Goal: Information Seeking & Learning: Learn about a topic

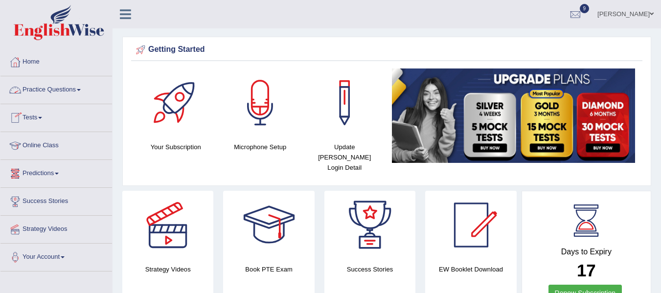
click at [81, 91] on span at bounding box center [79, 90] width 4 height 2
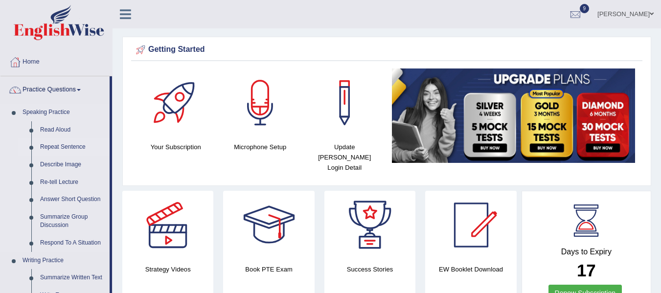
click at [64, 148] on link "Repeat Sentence" at bounding box center [73, 147] width 74 height 18
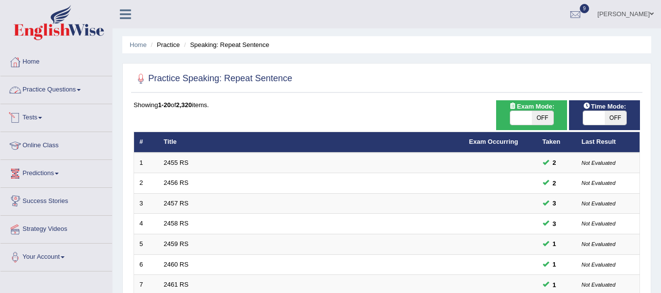
click at [73, 87] on link "Practice Questions" at bounding box center [56, 88] width 112 height 24
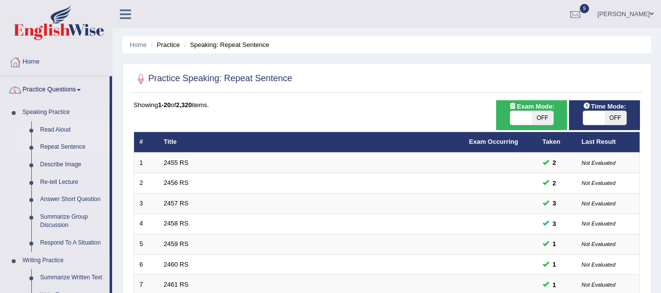
click at [53, 132] on link "Read Aloud" at bounding box center [73, 130] width 74 height 18
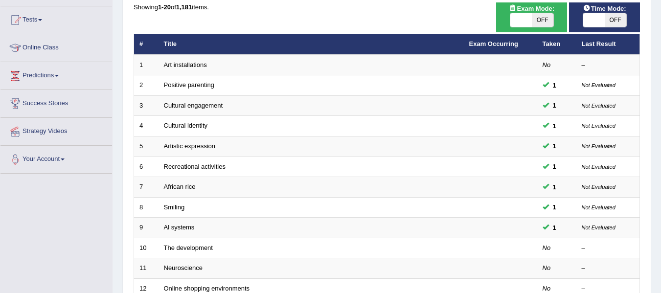
scroll to position [196, 0]
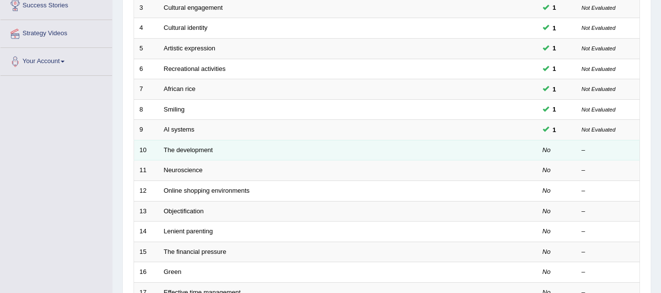
click at [161, 152] on td "The development" at bounding box center [311, 150] width 305 height 21
click at [192, 143] on td "The development" at bounding box center [311, 150] width 305 height 21
click at [190, 152] on link "The development" at bounding box center [188, 149] width 49 height 7
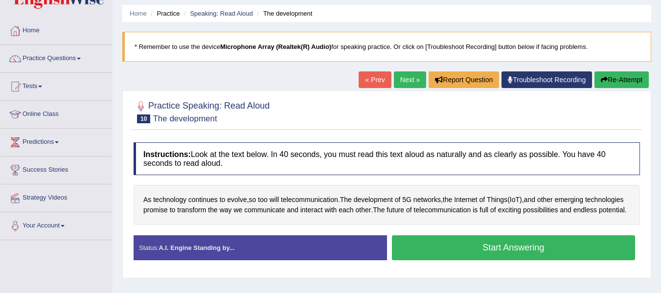
scroll to position [49, 0]
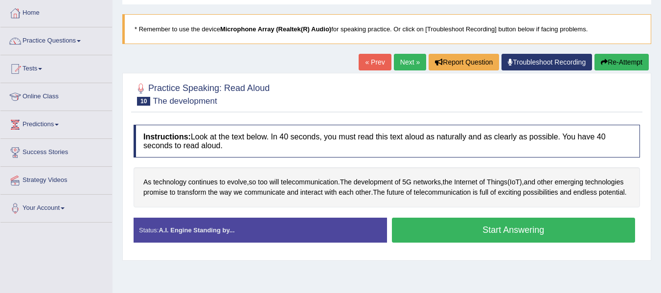
click at [504, 239] on button "Start Answering" at bounding box center [514, 230] width 244 height 25
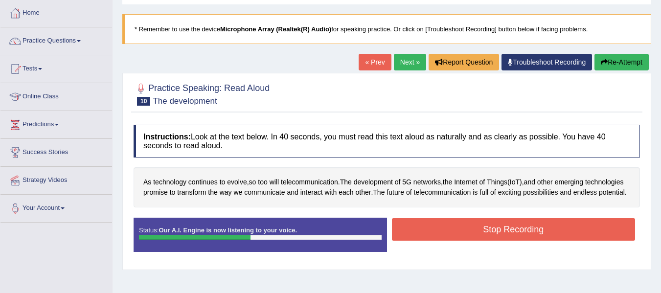
click at [511, 236] on button "Stop Recording" at bounding box center [514, 229] width 244 height 23
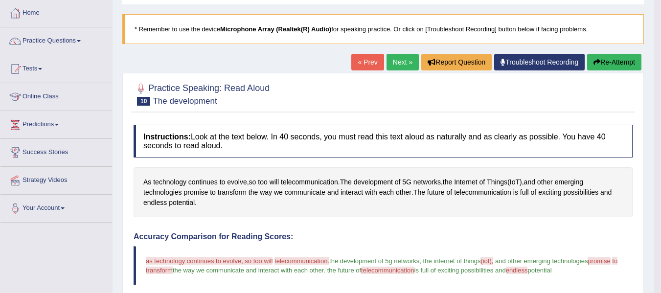
click at [479, 228] on div "Created with Highcharts 7.1.2 Great Too slow Too fast Time Speech pace meter: 0…" at bounding box center [510, 227] width 254 height 0
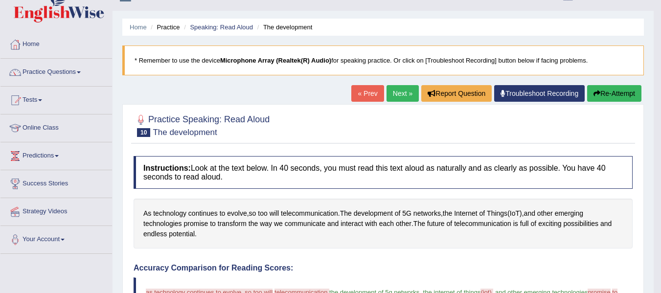
scroll to position [0, 0]
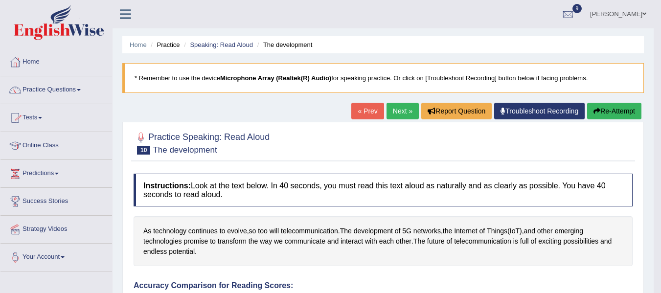
click at [81, 91] on link "Practice Questions" at bounding box center [56, 88] width 112 height 24
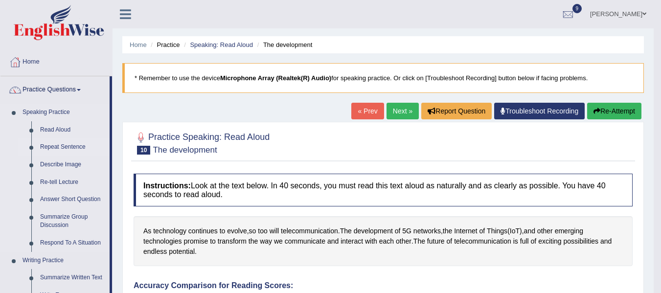
click at [71, 146] on link "Repeat Sentence" at bounding box center [73, 147] width 74 height 18
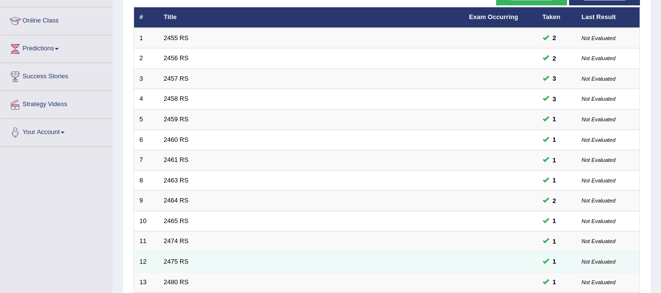
scroll to position [110, 0]
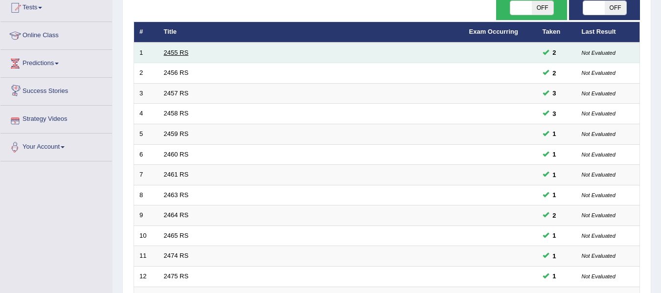
click at [174, 56] on link "2455 RS" at bounding box center [176, 52] width 25 height 7
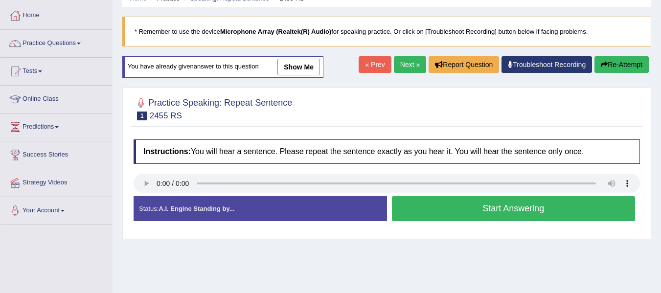
scroll to position [49, 0]
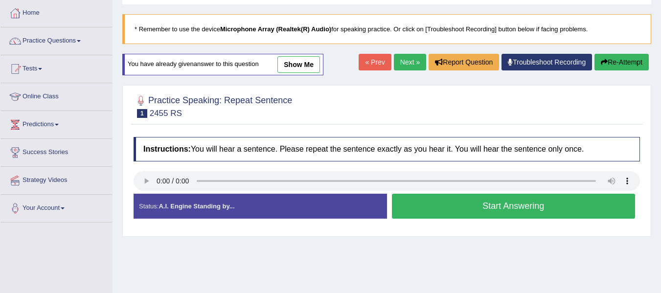
click at [532, 209] on button "Start Answering" at bounding box center [514, 206] width 244 height 25
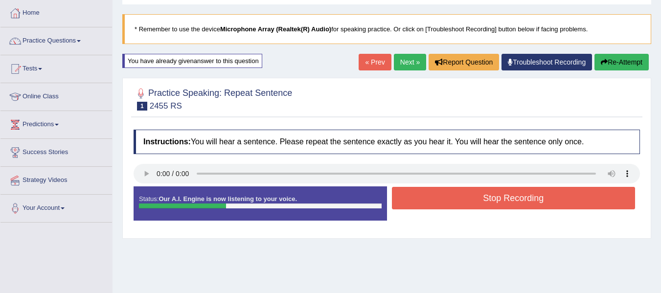
click at [514, 204] on button "Stop Recording" at bounding box center [514, 198] width 244 height 23
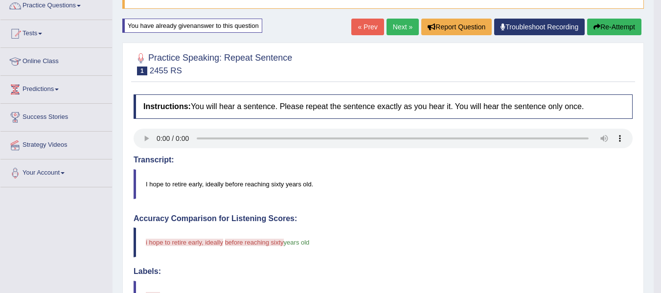
scroll to position [80, 0]
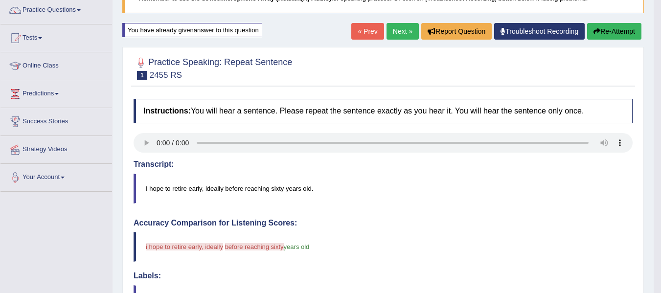
click at [390, 38] on link "Next »" at bounding box center [403, 31] width 32 height 17
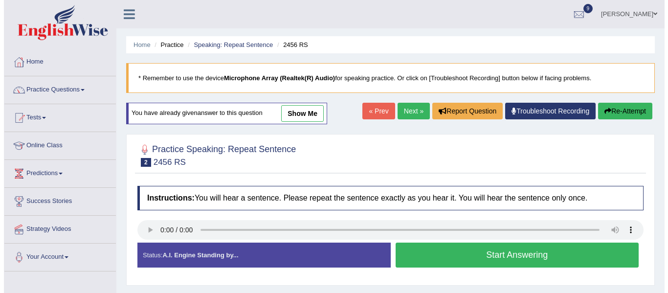
scroll to position [49, 0]
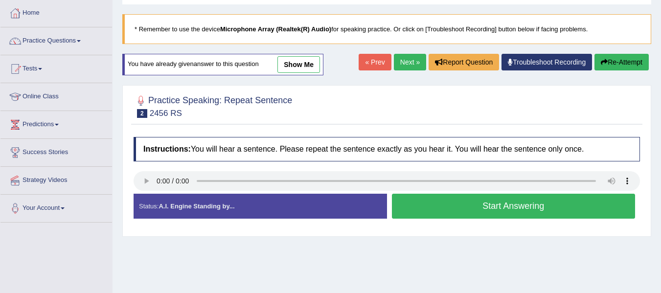
click at [516, 209] on button "Start Answering" at bounding box center [514, 206] width 244 height 25
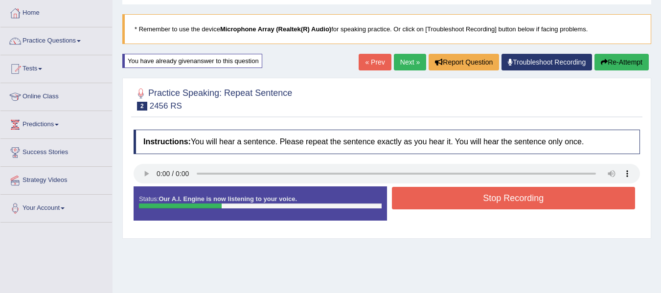
click at [519, 196] on button "Stop Recording" at bounding box center [514, 198] width 244 height 23
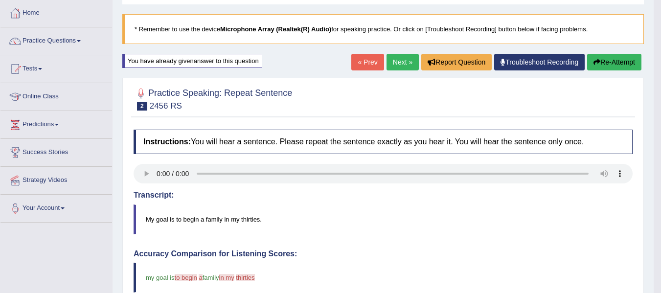
click at [407, 62] on link "Next »" at bounding box center [403, 62] width 32 height 17
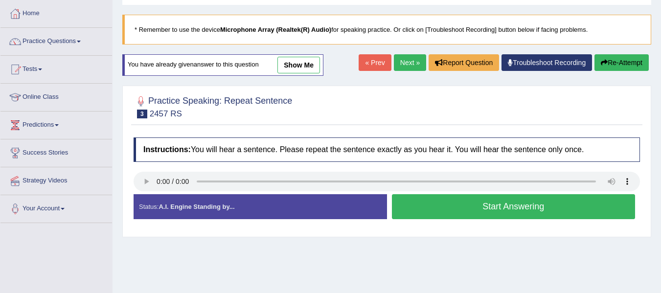
scroll to position [49, 0]
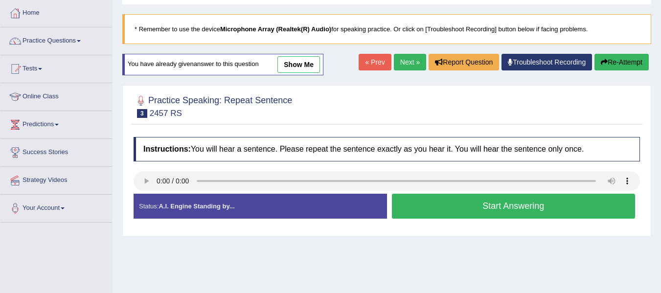
click at [495, 209] on button "Start Answering" at bounding box center [514, 206] width 244 height 25
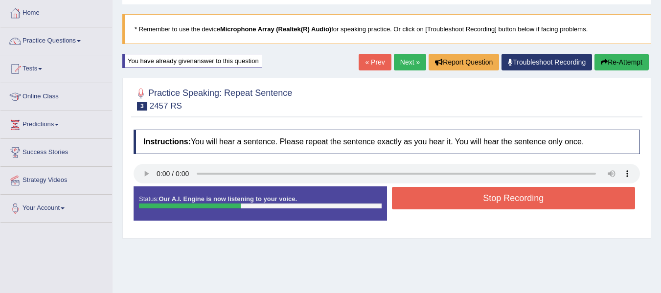
click at [488, 198] on button "Stop Recording" at bounding box center [514, 198] width 244 height 23
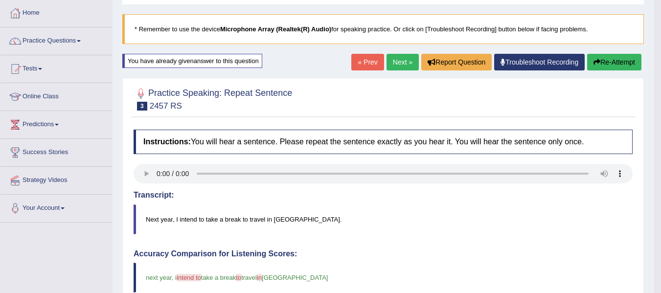
click at [397, 66] on link "Next »" at bounding box center [403, 62] width 32 height 17
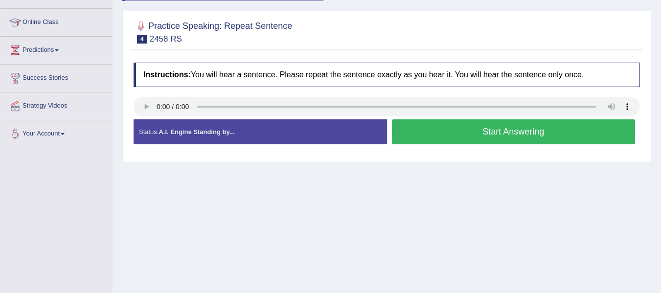
scroll to position [147, 0]
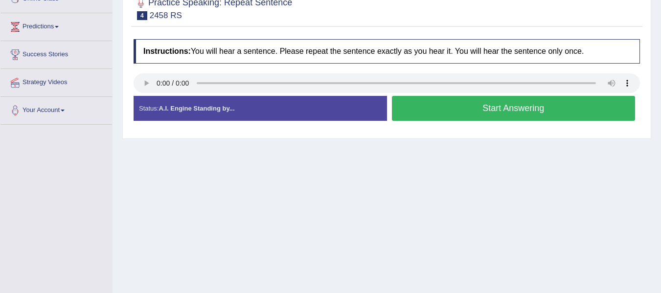
click at [508, 110] on button "Start Answering" at bounding box center [514, 108] width 244 height 25
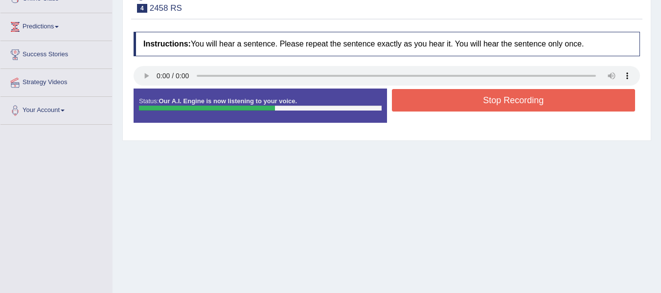
click at [495, 101] on button "Stop Recording" at bounding box center [514, 100] width 244 height 23
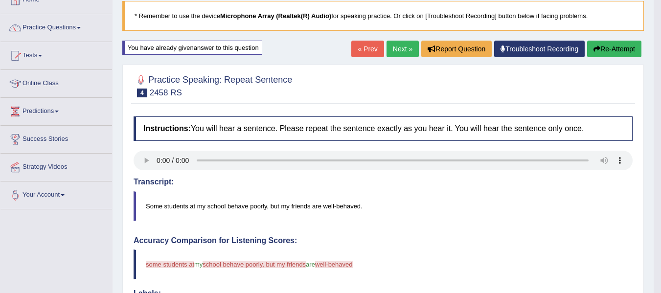
scroll to position [49, 0]
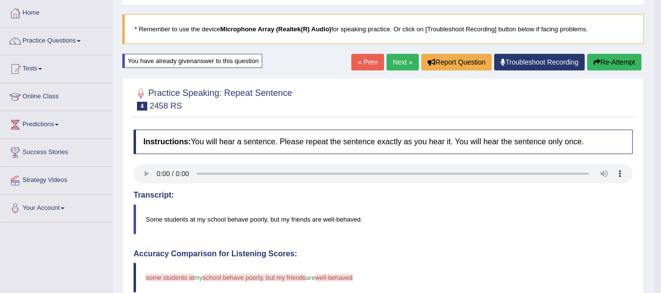
click at [607, 62] on button "Re-Attempt" at bounding box center [614, 62] width 54 height 17
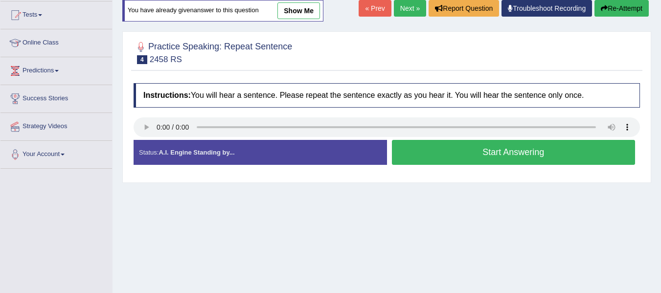
scroll to position [147, 0]
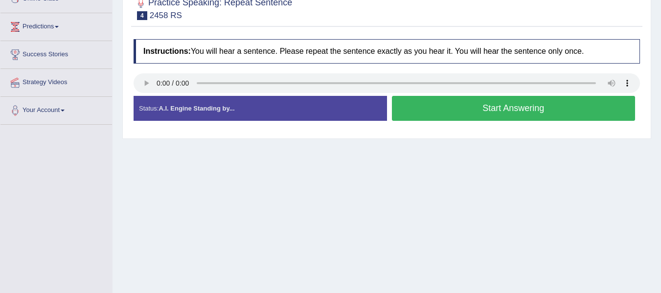
click at [525, 112] on button "Start Answering" at bounding box center [514, 108] width 244 height 25
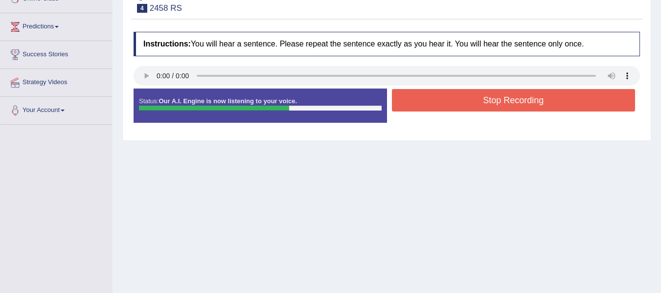
click at [493, 96] on button "Stop Recording" at bounding box center [514, 100] width 244 height 23
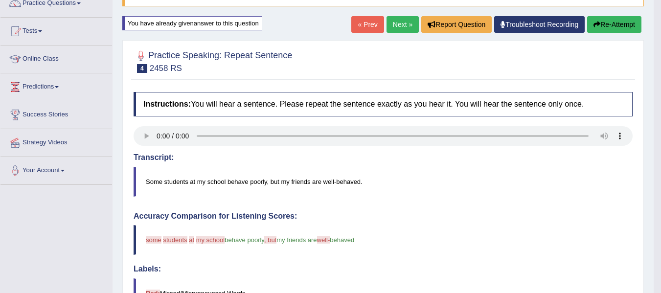
scroll to position [49, 0]
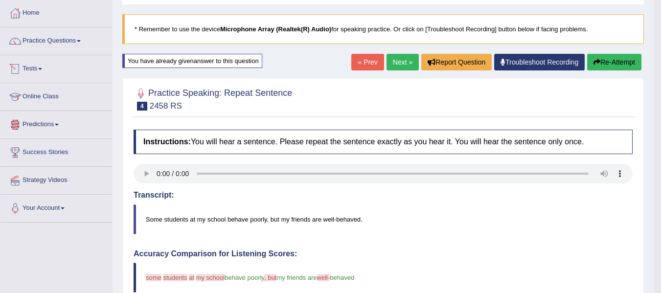
click at [44, 70] on link "Tests" at bounding box center [56, 67] width 112 height 24
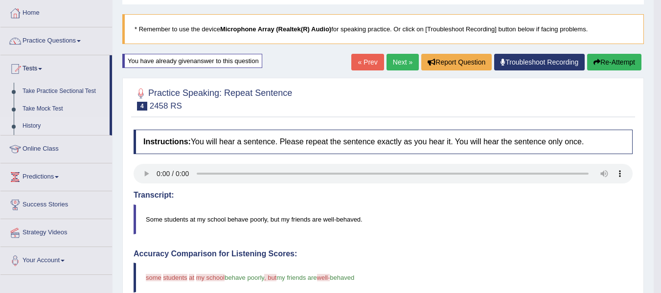
click at [33, 128] on link "History" at bounding box center [64, 126] width 92 height 18
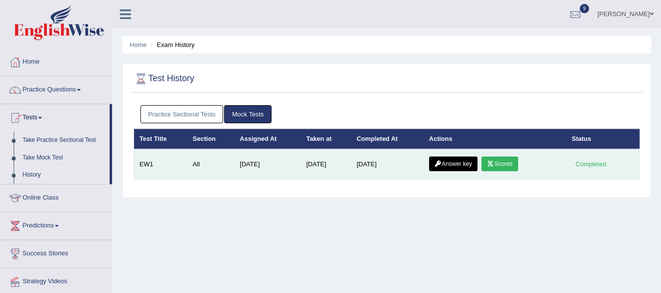
click at [508, 163] on link "Scores" at bounding box center [500, 164] width 36 height 15
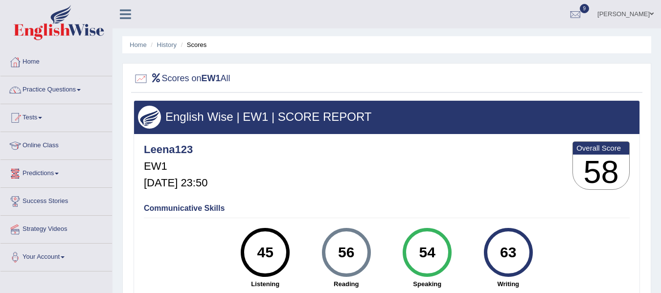
click at [44, 119] on link "Tests" at bounding box center [56, 116] width 112 height 24
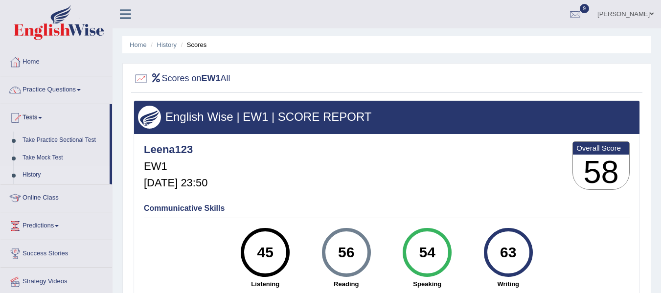
click at [34, 176] on link "History" at bounding box center [64, 175] width 92 height 18
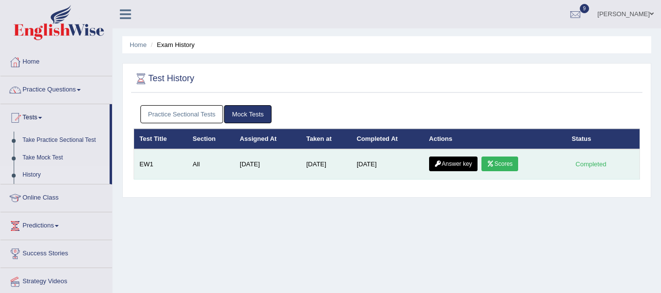
click at [471, 163] on link "Answer key" at bounding box center [453, 164] width 48 height 15
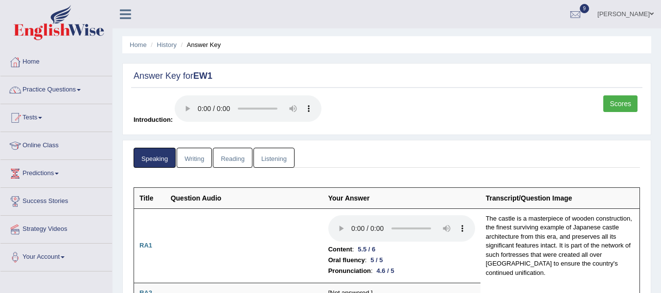
click at [194, 160] on link "Writing" at bounding box center [194, 158] width 35 height 20
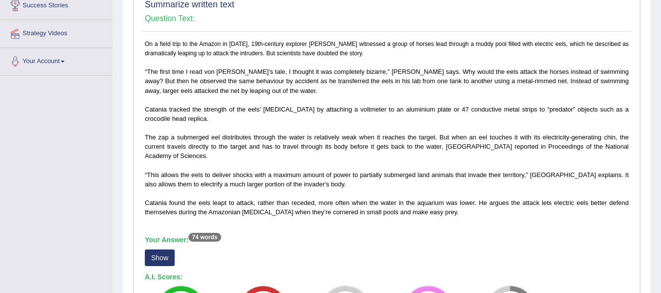
scroll to position [245, 0]
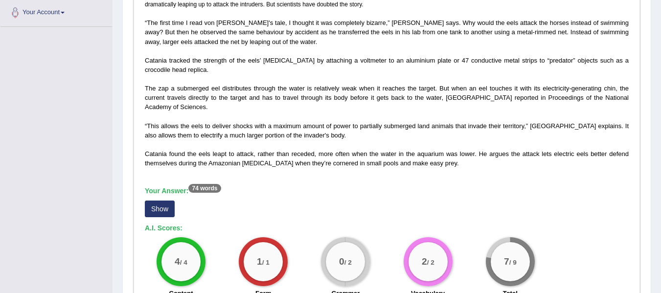
click at [160, 209] on button "Show" at bounding box center [160, 209] width 30 height 17
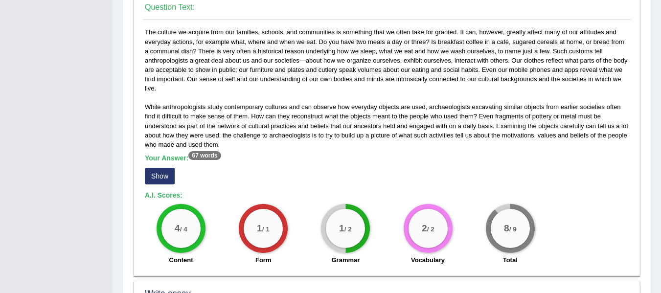
scroll to position [636, 0]
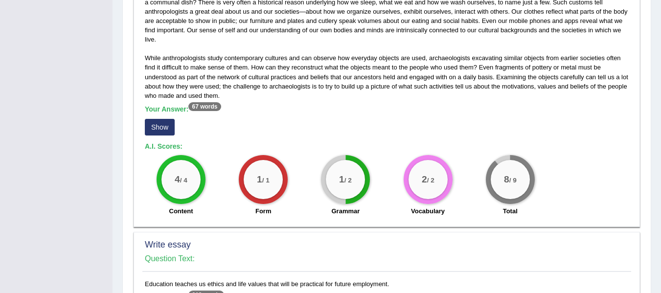
click at [164, 130] on button "Show" at bounding box center [160, 127] width 30 height 17
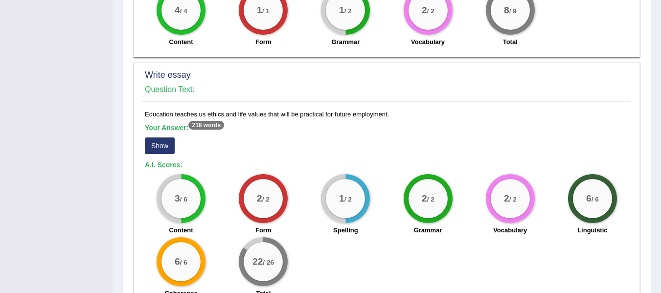
scroll to position [832, 0]
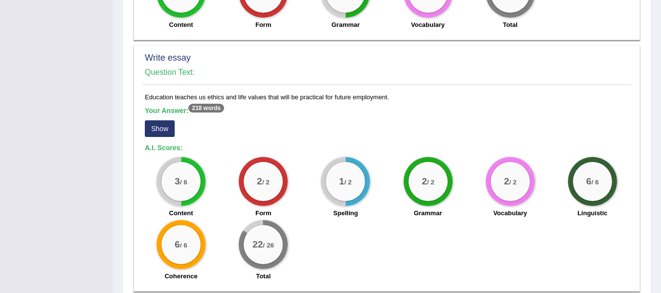
click at [161, 128] on button "Show" at bounding box center [160, 128] width 30 height 17
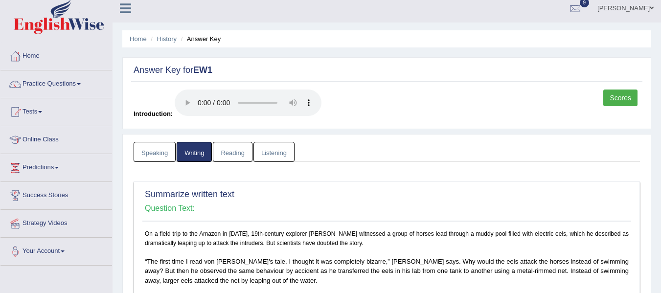
scroll to position [0, 0]
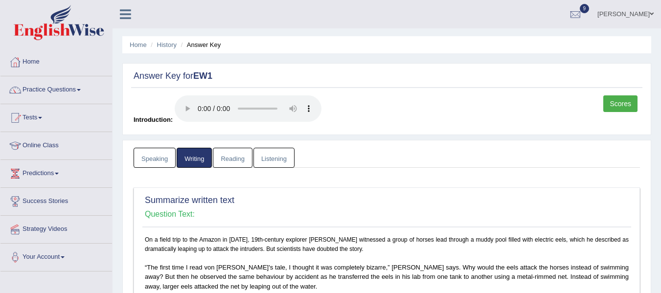
click at [237, 157] on link "Reading" at bounding box center [232, 158] width 39 height 20
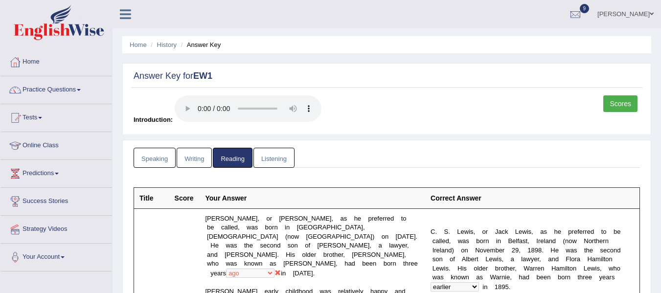
drag, startPoint x: 281, startPoint y: 161, endPoint x: 333, endPoint y: 171, distance: 52.7
click at [281, 161] on link "Listening" at bounding box center [273, 158] width 41 height 20
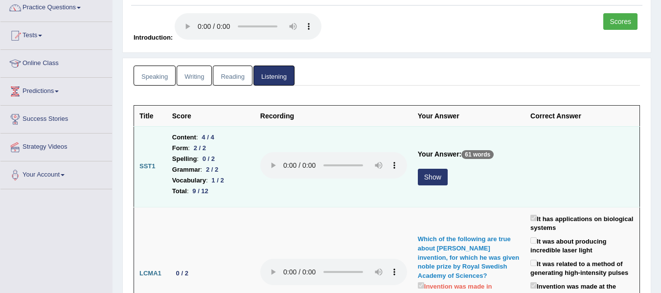
scroll to position [98, 0]
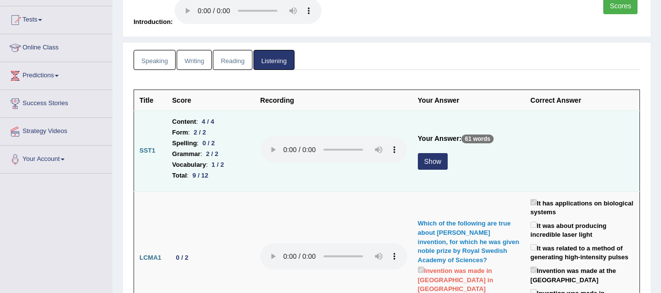
drag, startPoint x: 430, startPoint y: 161, endPoint x: 478, endPoint y: 175, distance: 50.0
click at [430, 161] on button "Show" at bounding box center [433, 161] width 30 height 17
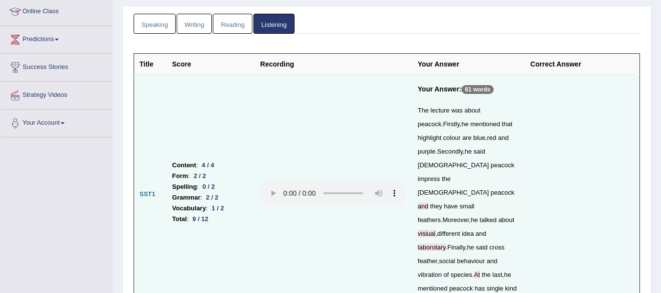
scroll to position [0, 0]
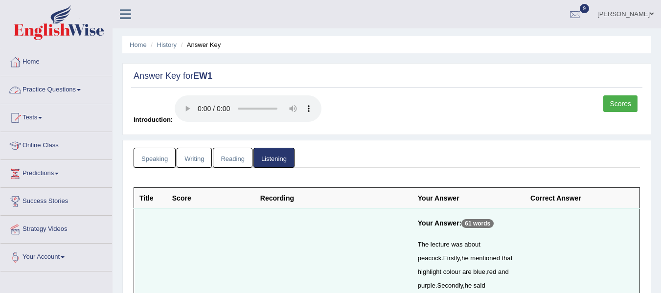
click at [83, 89] on link "Practice Questions" at bounding box center [56, 88] width 112 height 24
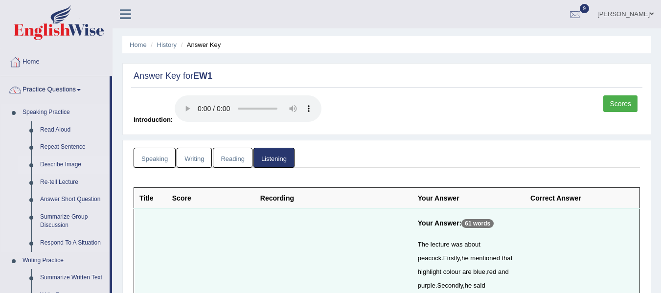
click at [71, 164] on link "Describe Image" at bounding box center [73, 165] width 74 height 18
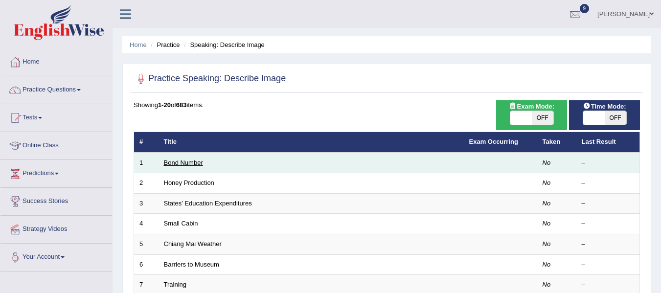
click at [196, 166] on link "Bond Number" at bounding box center [183, 162] width 39 height 7
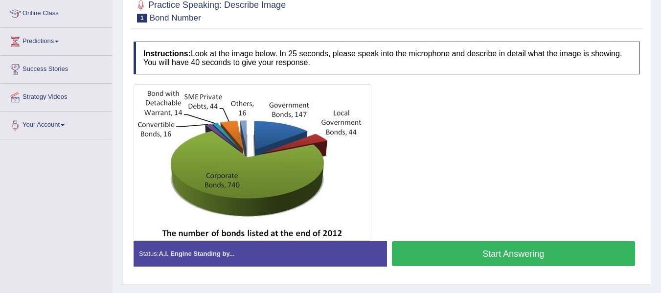
scroll to position [147, 0]
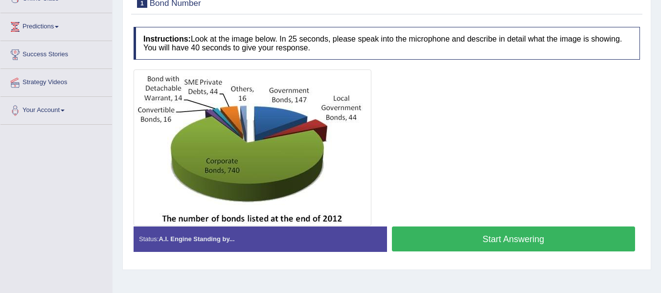
click at [533, 242] on button "Start Answering" at bounding box center [514, 239] width 244 height 25
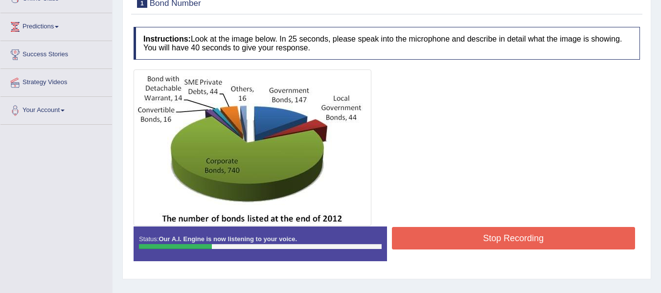
click at [534, 230] on button "Stop Recording" at bounding box center [514, 238] width 244 height 23
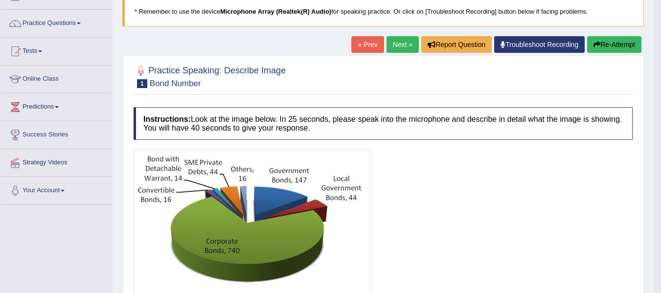
scroll to position [49, 0]
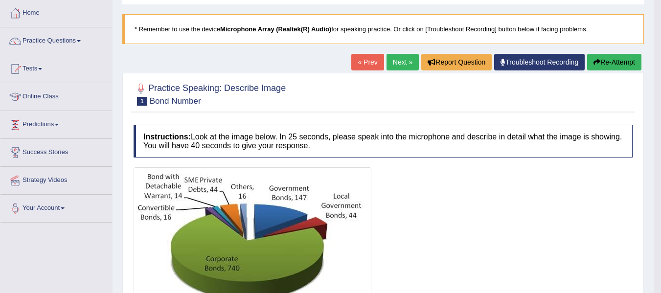
click at [393, 57] on link "Next »" at bounding box center [403, 62] width 32 height 17
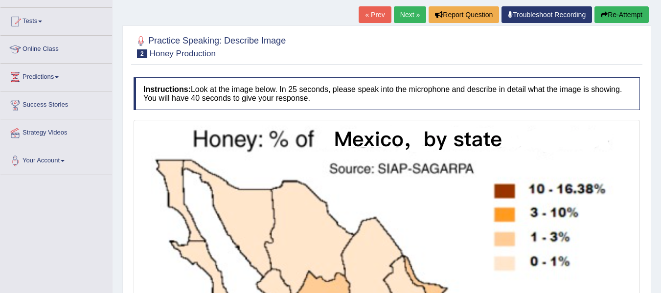
scroll to position [88, 0]
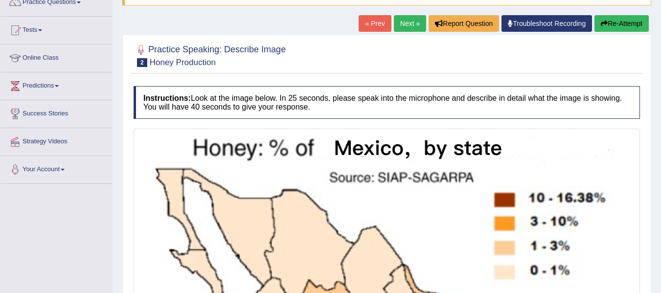
click at [408, 25] on link "Next »" at bounding box center [410, 23] width 32 height 17
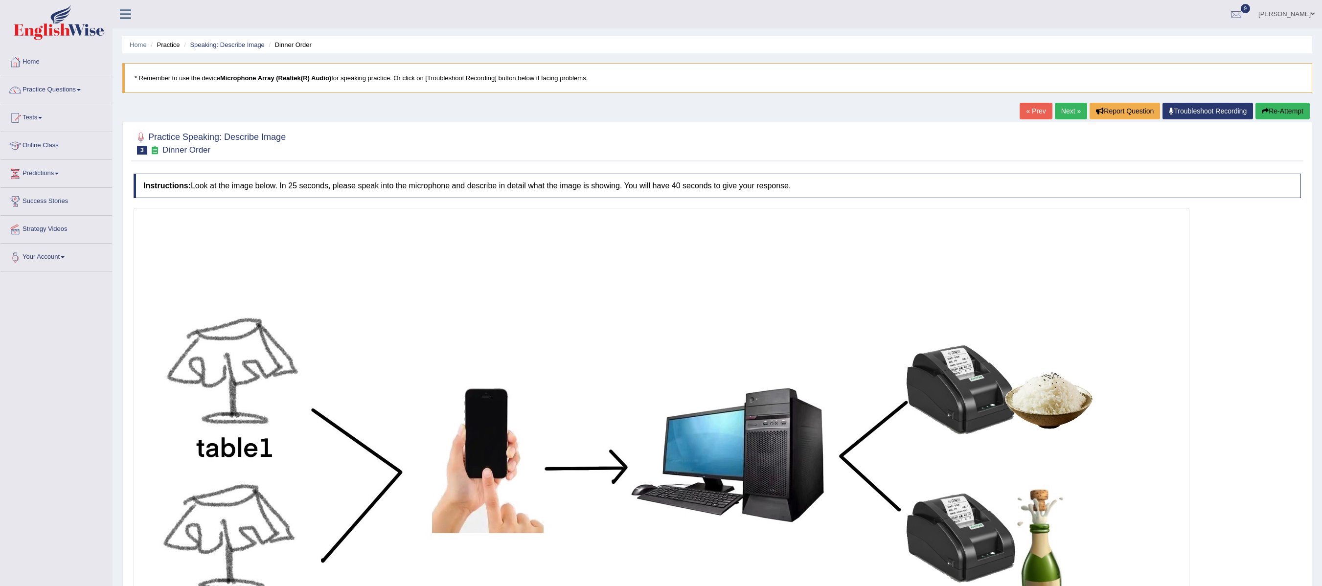
click at [661, 112] on link "« Prev" at bounding box center [1036, 111] width 32 height 17
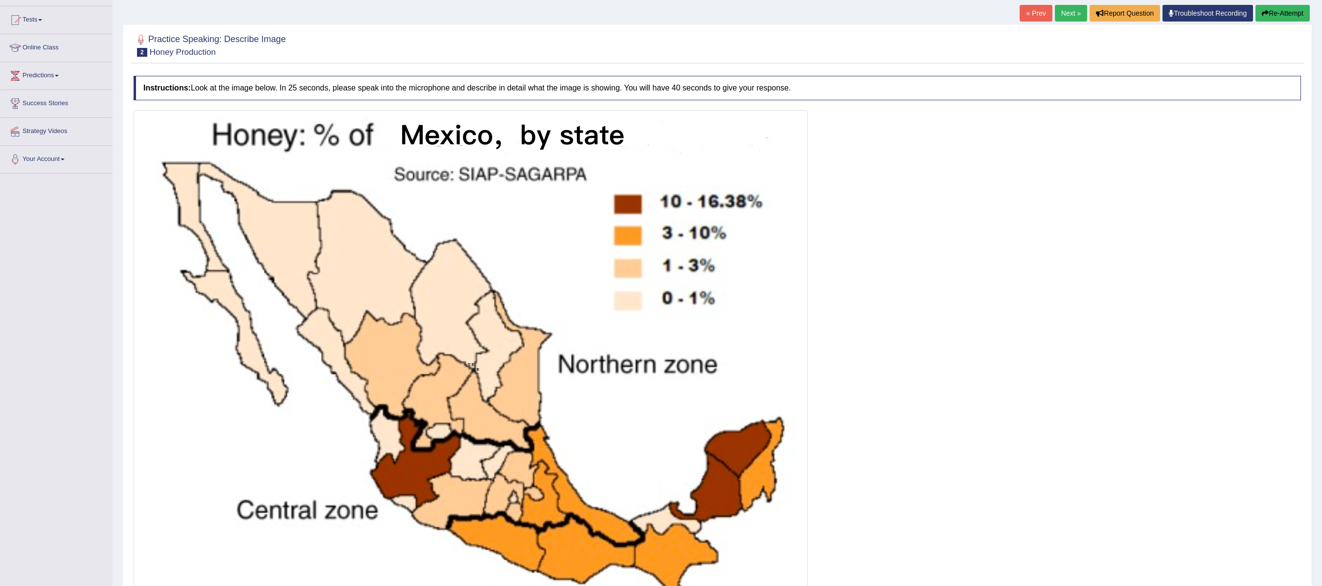
scroll to position [196, 0]
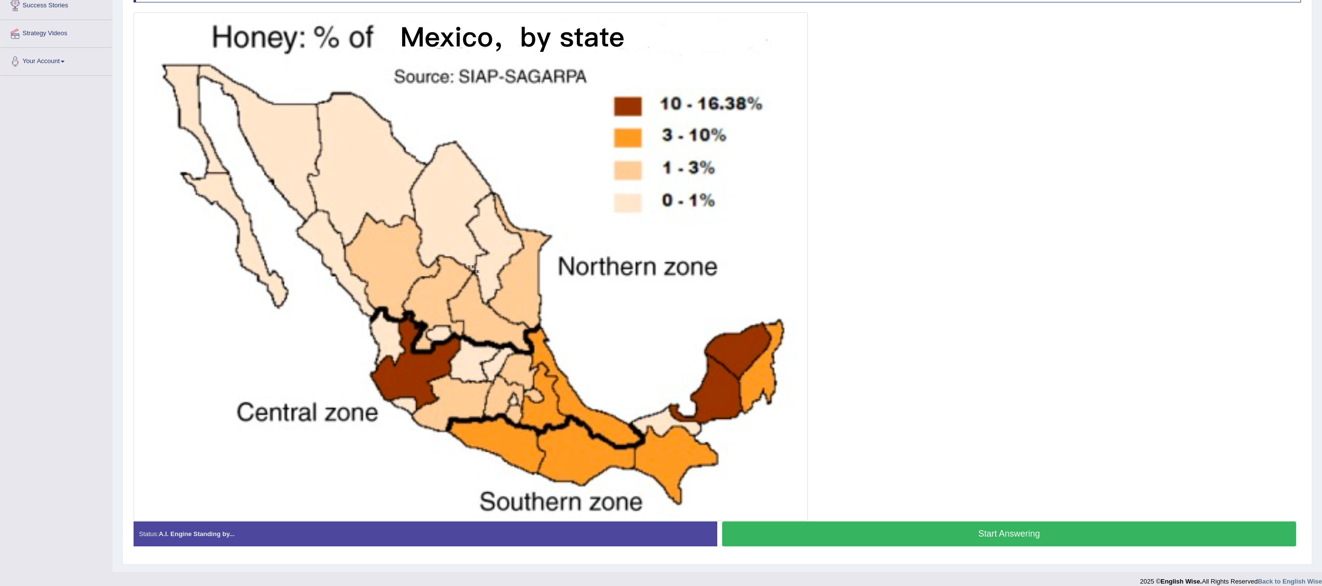
click at [1026, 542] on button "Start Answering" at bounding box center [1009, 534] width 574 height 25
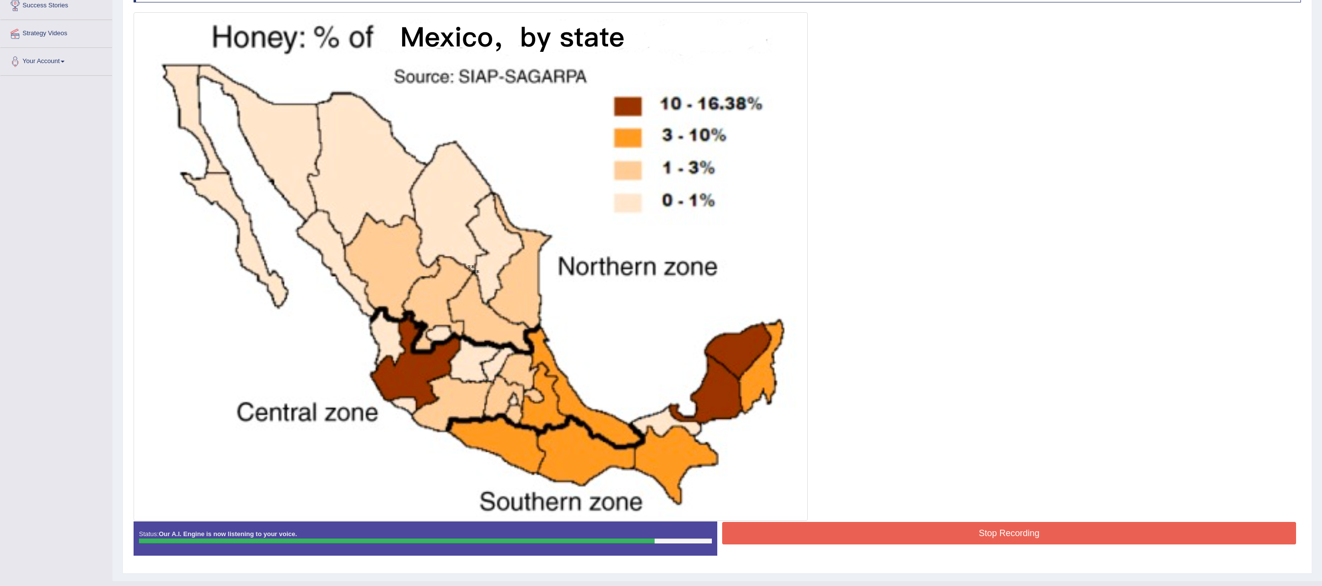
click at [1021, 532] on button "Stop Recording" at bounding box center [1009, 533] width 574 height 23
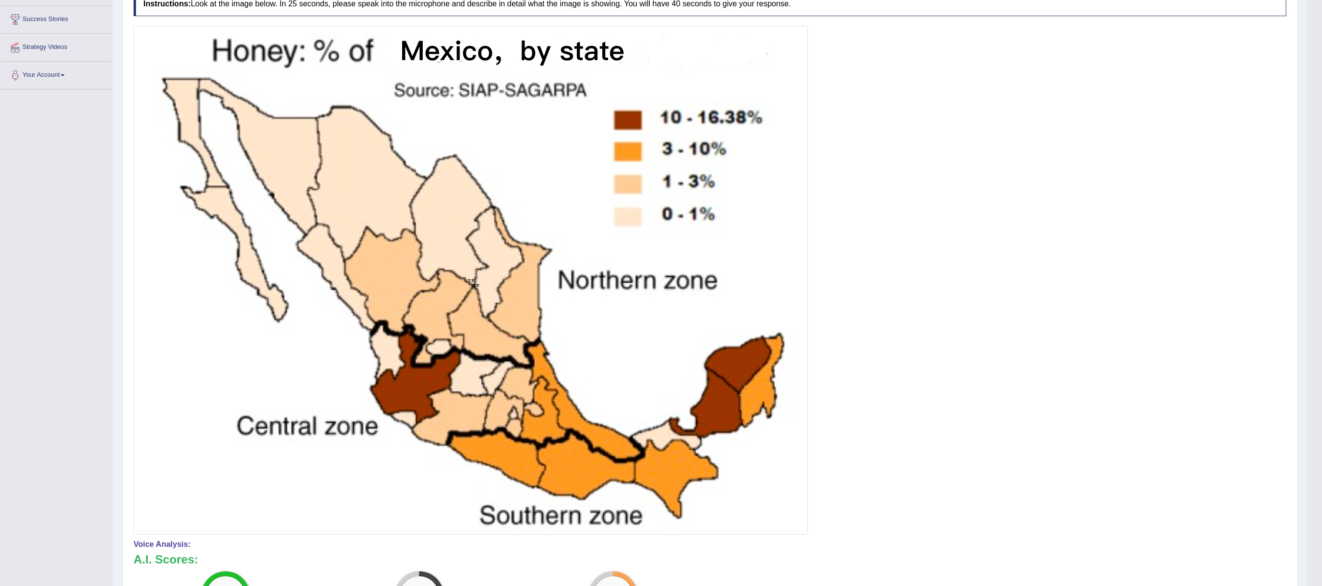
scroll to position [84, 0]
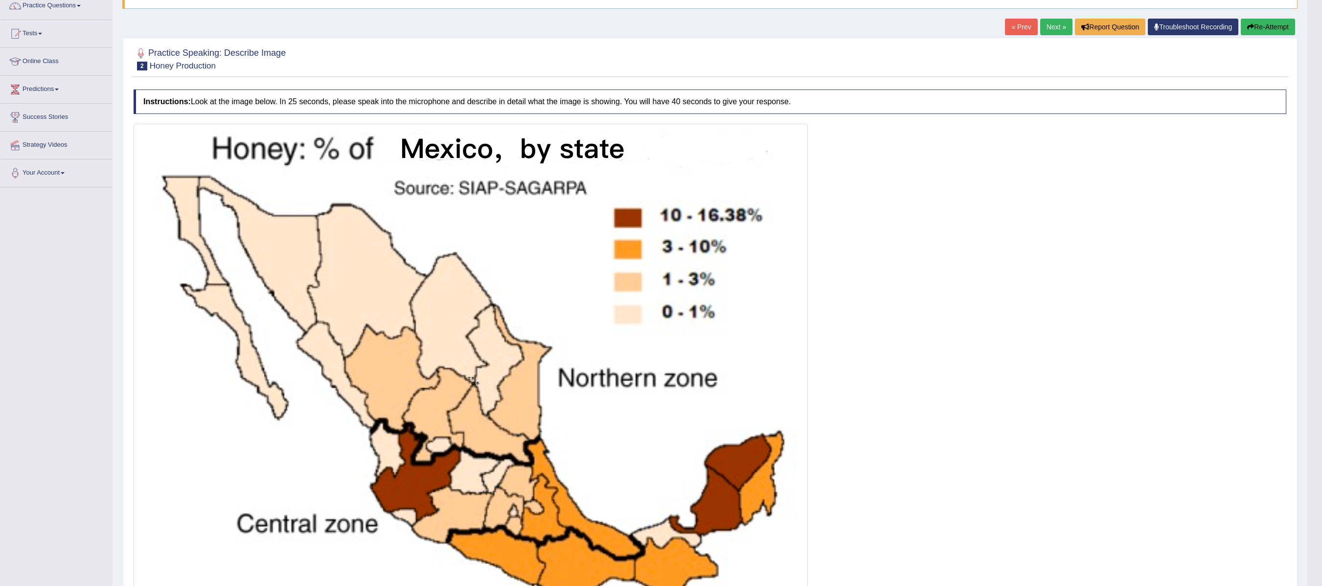
click at [1045, 24] on link "Next »" at bounding box center [1056, 27] width 32 height 17
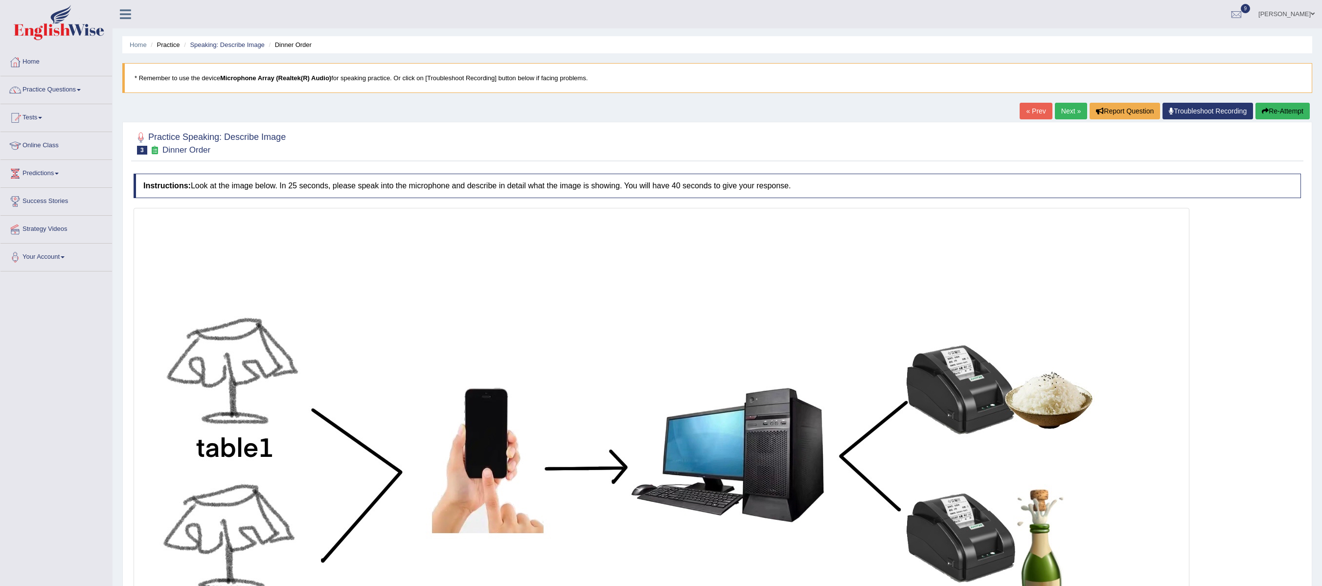
click at [1055, 113] on link "Next »" at bounding box center [1071, 111] width 32 height 17
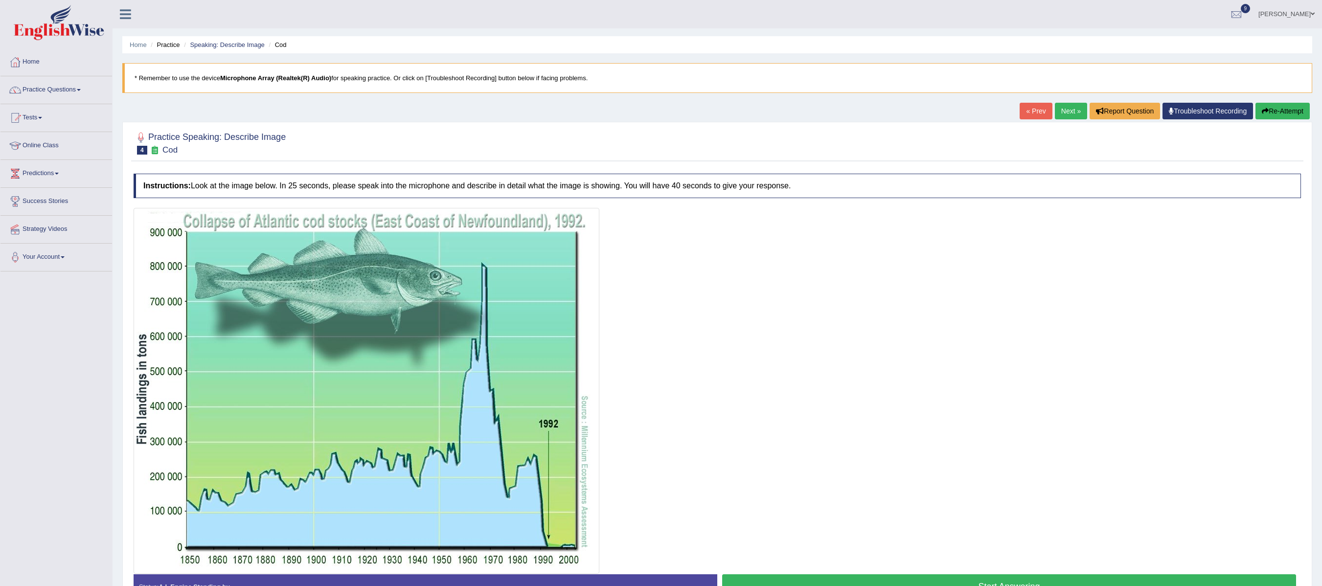
click at [1063, 115] on link "Next »" at bounding box center [1071, 111] width 32 height 17
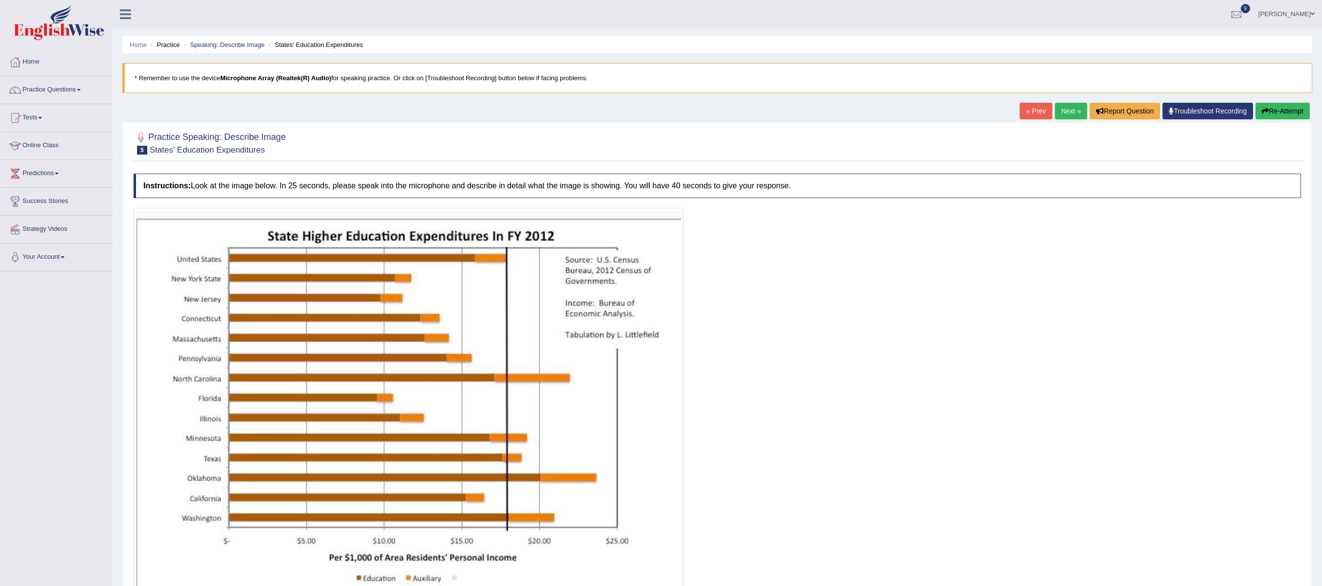
scroll to position [94, 0]
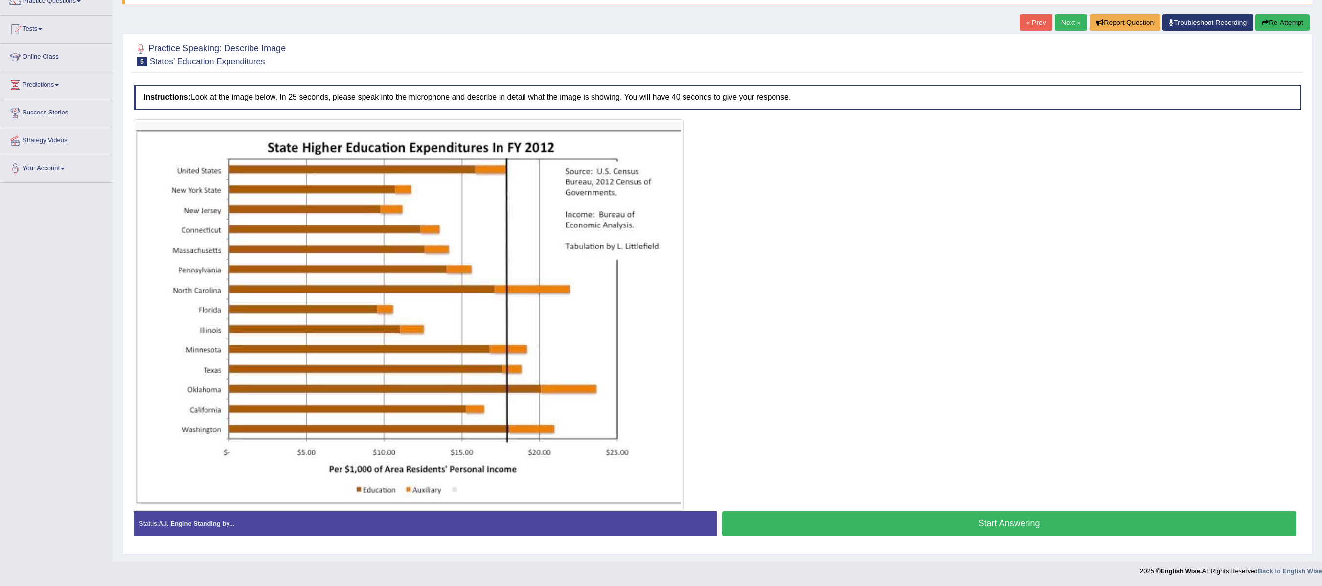
click at [1025, 529] on button "Start Answering" at bounding box center [1009, 523] width 574 height 25
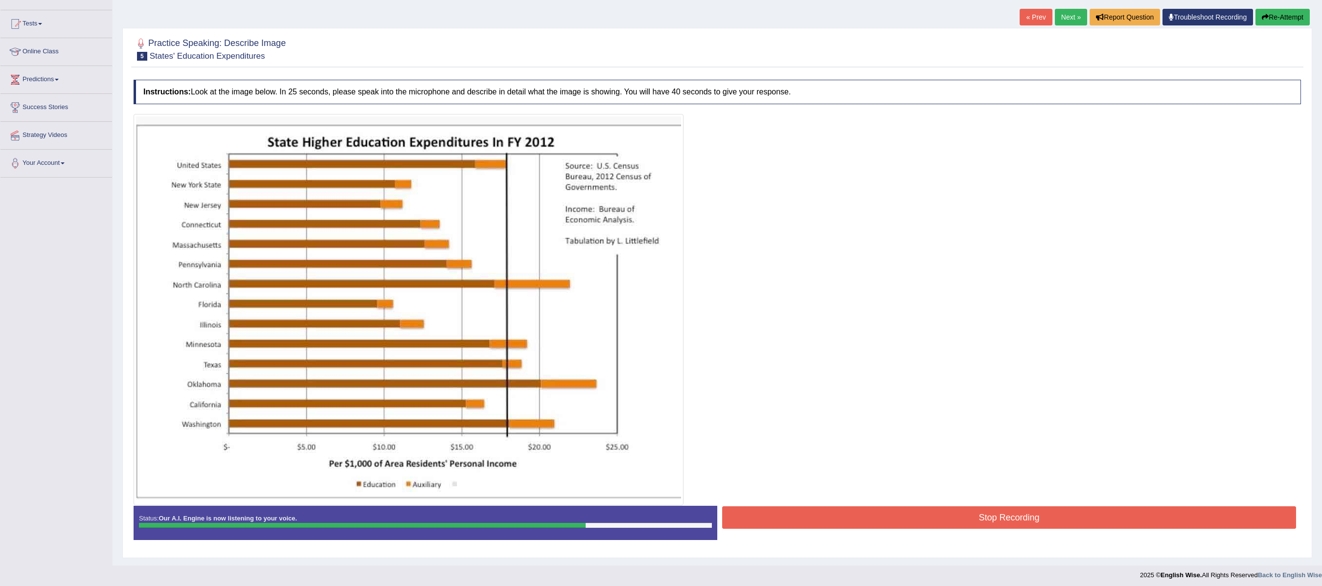
click at [1076, 521] on button "Stop Recording" at bounding box center [1009, 517] width 574 height 23
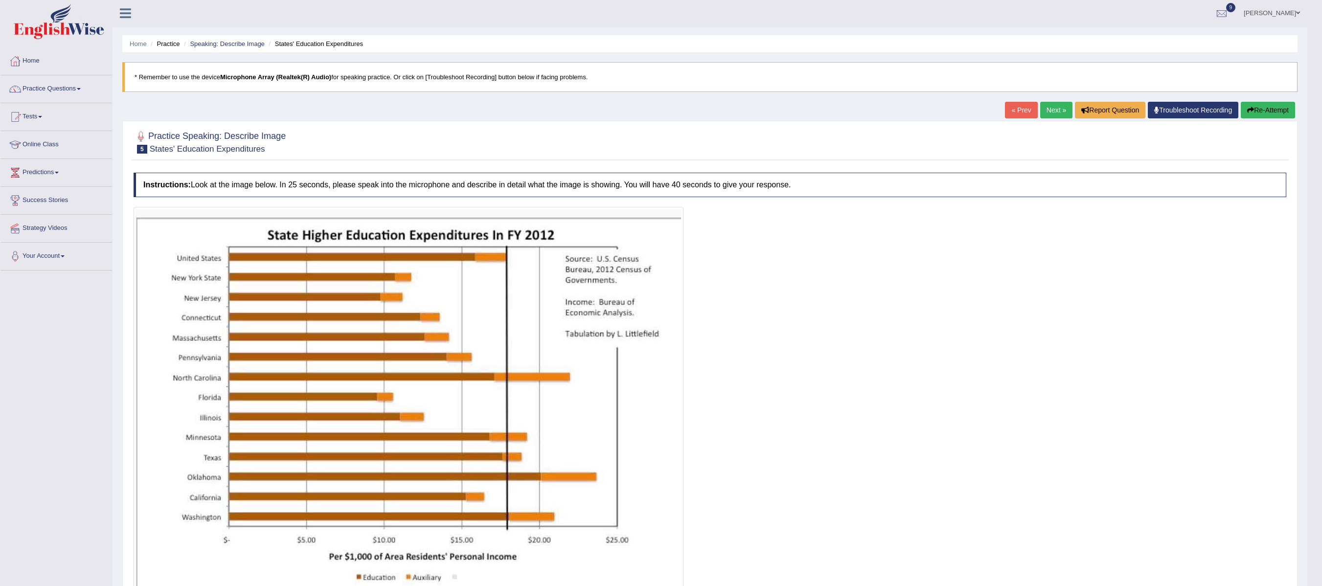
scroll to position [0, 0]
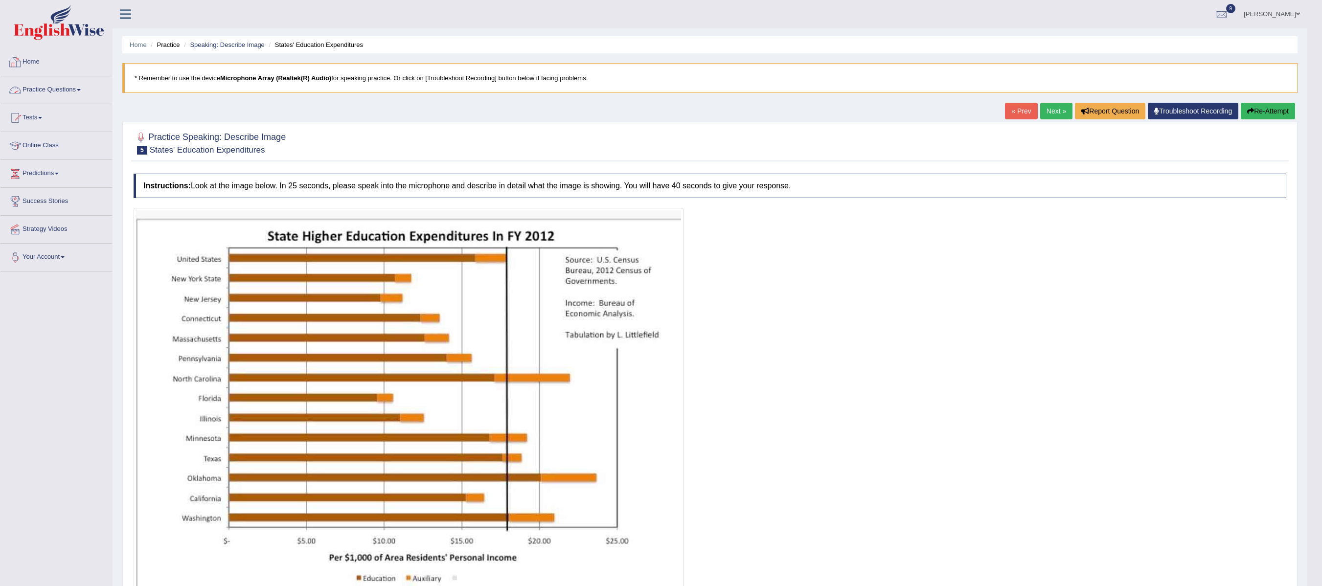
click at [84, 88] on link "Practice Questions" at bounding box center [56, 88] width 112 height 24
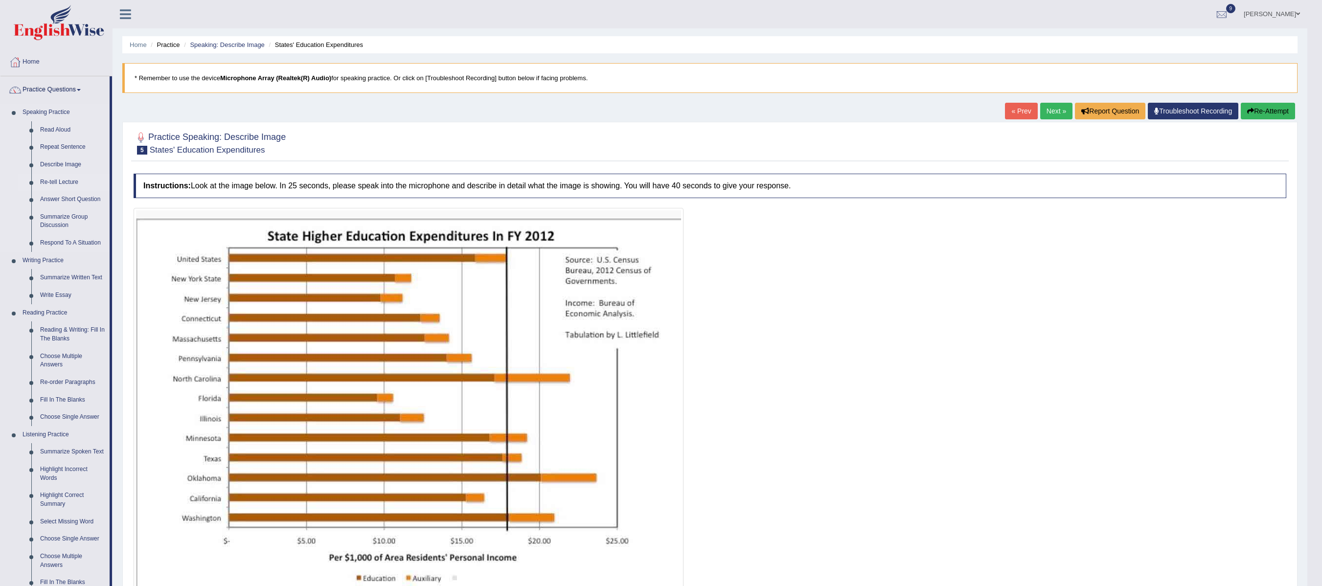
click at [68, 188] on link "Re-tell Lecture" at bounding box center [73, 183] width 74 height 18
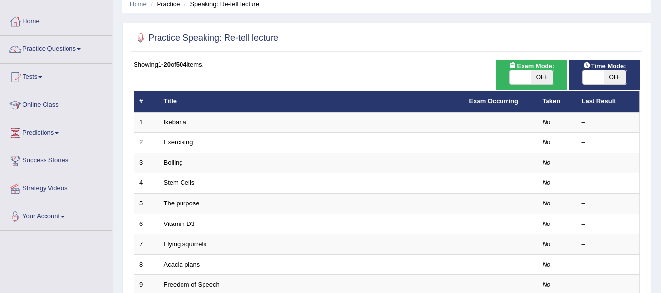
scroll to position [147, 0]
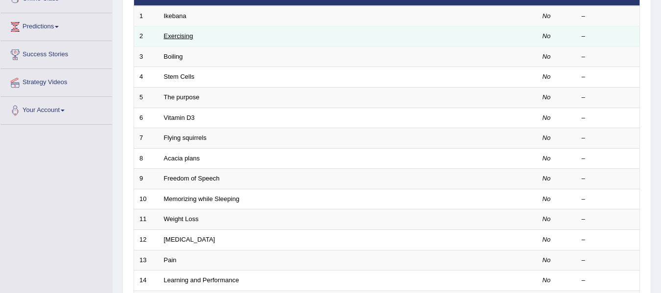
click at [182, 39] on link "Exercising" at bounding box center [178, 35] width 29 height 7
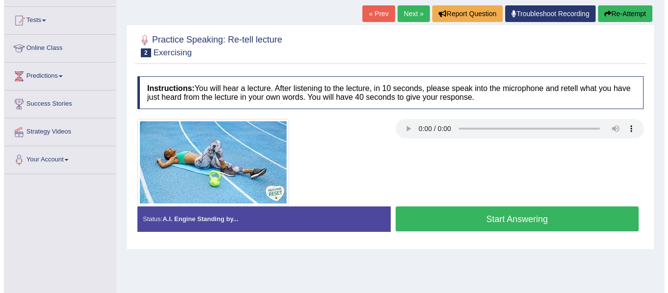
scroll to position [98, 0]
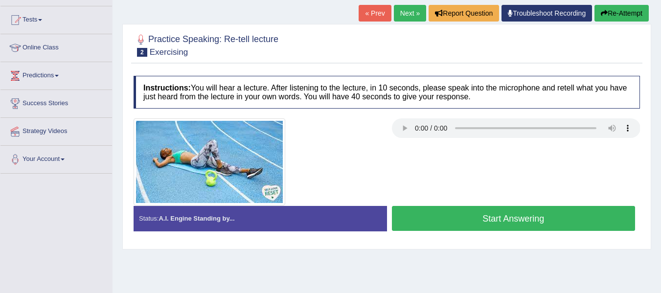
click at [498, 220] on button "Start Answering" at bounding box center [514, 218] width 244 height 25
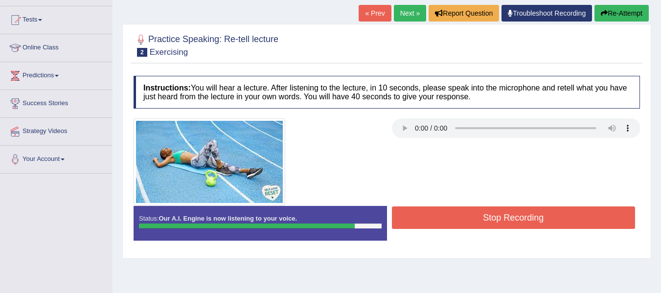
click at [522, 219] on button "Stop Recording" at bounding box center [514, 217] width 244 height 23
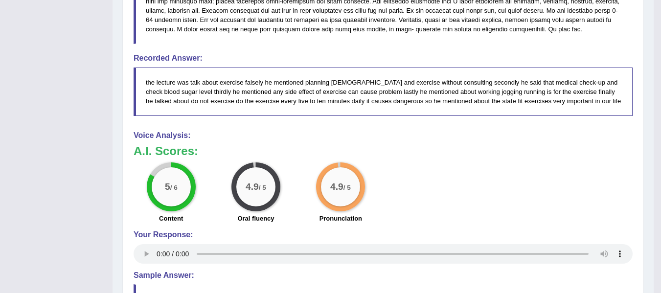
scroll to position [407, 0]
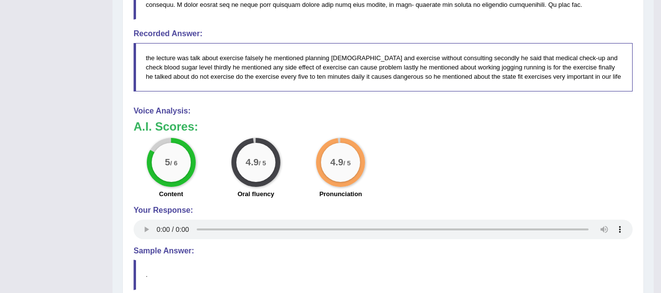
click at [548, 200] on div "5 / 6 Content 4.9 / 5 Oral fluency 4.9 / 5 Pronunciation" at bounding box center [383, 169] width 509 height 63
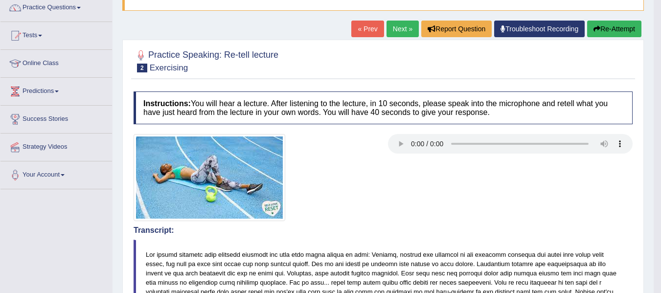
scroll to position [65, 0]
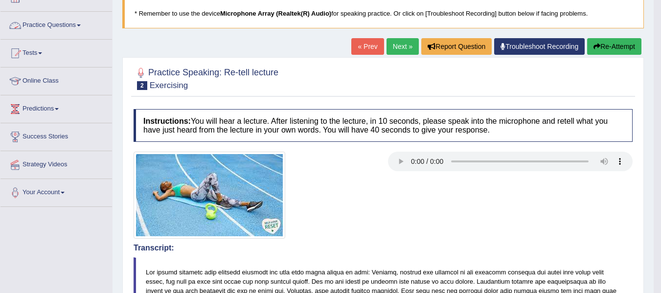
click at [82, 28] on link "Practice Questions" at bounding box center [56, 24] width 112 height 24
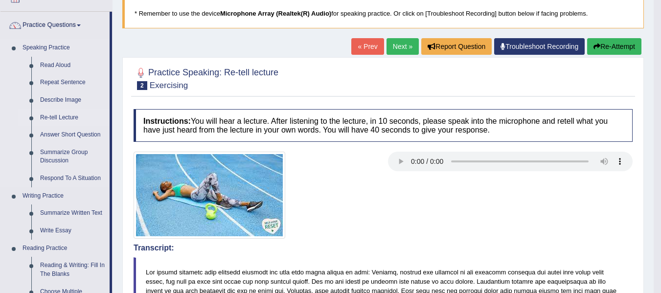
click at [66, 117] on link "Re-tell Lecture" at bounding box center [73, 118] width 74 height 18
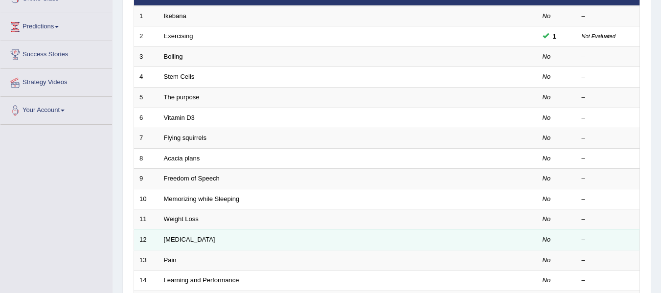
scroll to position [98, 0]
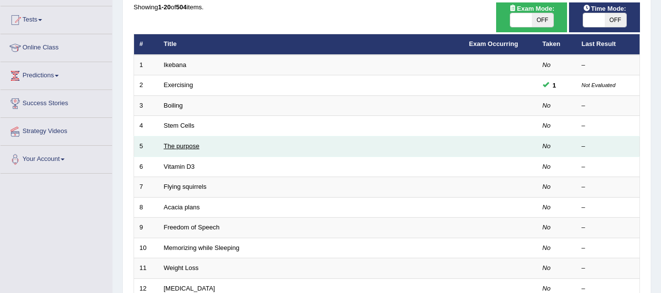
click at [196, 147] on link "The purpose" at bounding box center [182, 145] width 36 height 7
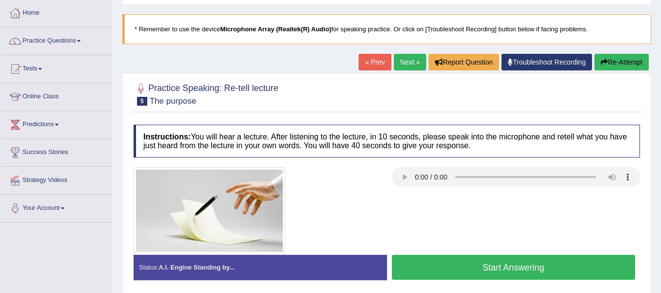
click at [505, 272] on button "Start Answering" at bounding box center [514, 267] width 244 height 25
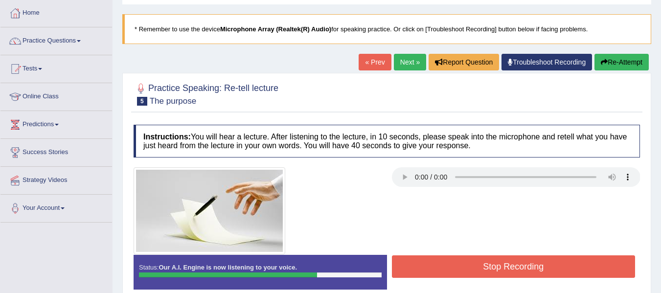
click at [537, 262] on button "Stop Recording" at bounding box center [514, 266] width 244 height 23
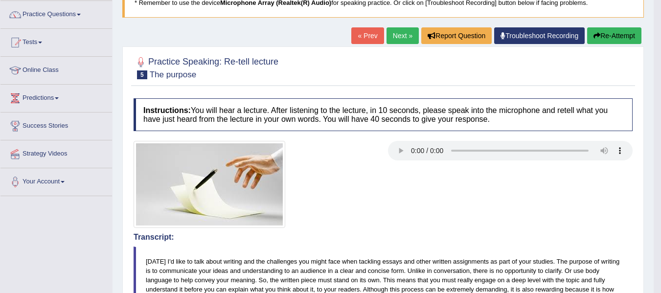
scroll to position [49, 0]
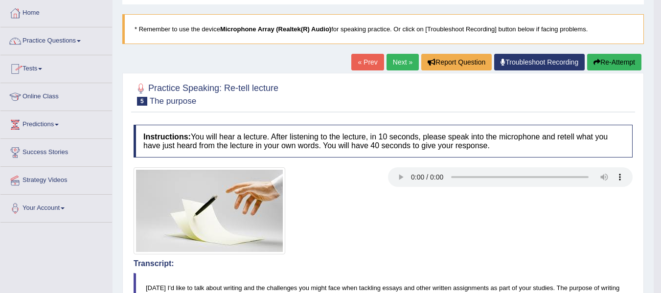
click at [81, 40] on span at bounding box center [79, 41] width 4 height 2
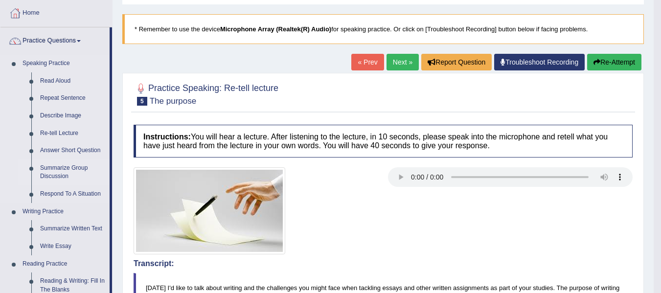
click at [76, 170] on link "Summarize Group Discussion" at bounding box center [73, 173] width 74 height 26
click at [82, 169] on link "Summarize Group Discussion" at bounding box center [73, 173] width 74 height 26
